Goal: Task Accomplishment & Management: Use online tool/utility

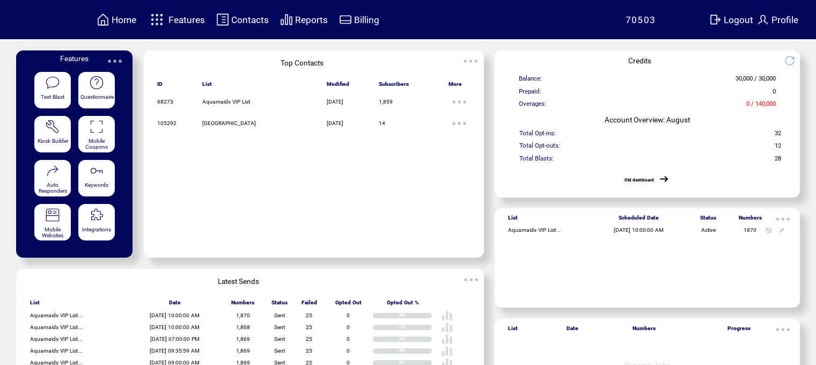
click at [0, 0] on img at bounding box center [0, 0] width 0 height 0
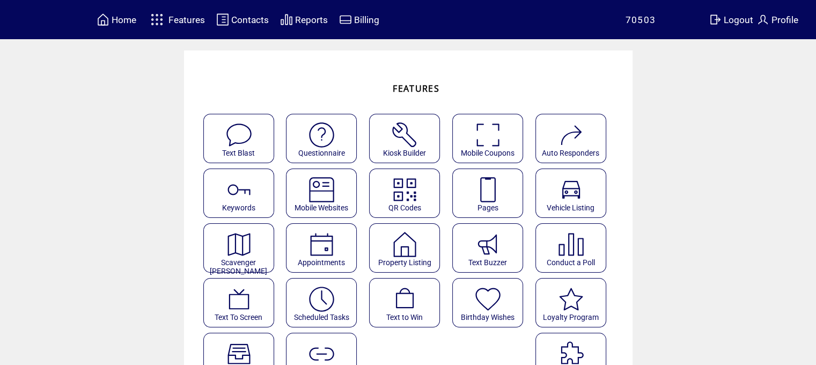
click at [319, 296] on img at bounding box center [321, 299] width 28 height 28
